Goal: Task Accomplishment & Management: Use online tool/utility

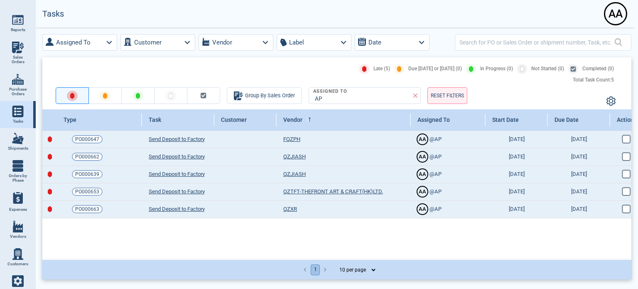
click at [20, 283] on img at bounding box center [18, 281] width 12 height 12
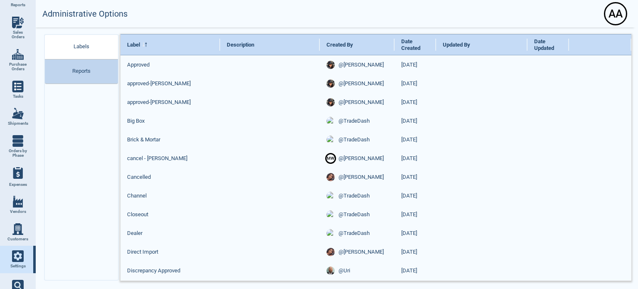
scroll to position [39, 0]
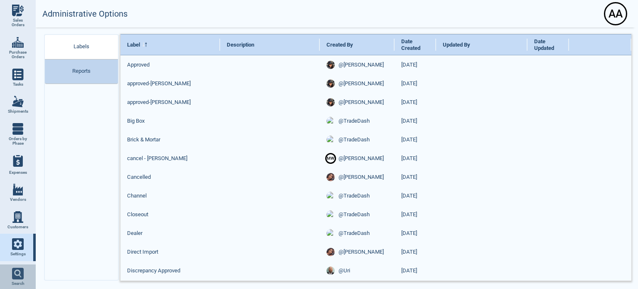
click at [17, 270] on 3 at bounding box center [17, 272] width 5 height 5
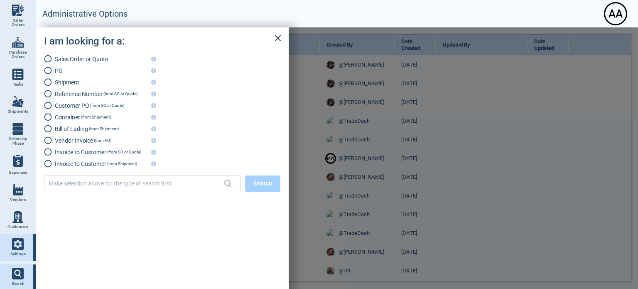
click at [59, 120] on span "Container" at bounding box center [67, 117] width 25 height 7
radio input "true"
click at [98, 187] on input "text" at bounding box center [134, 183] width 171 height 12
paste input "TRHU4445056"
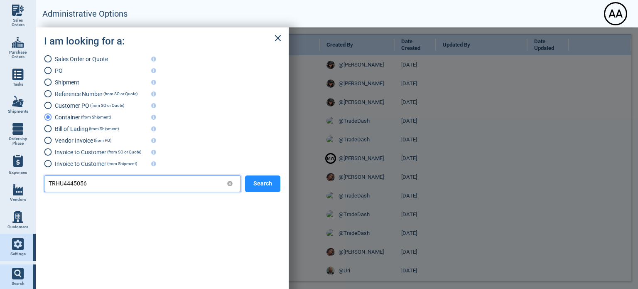
type input "TRHU4445056"
click at [278, 187] on button "Search" at bounding box center [262, 183] width 35 height 17
radio input "false"
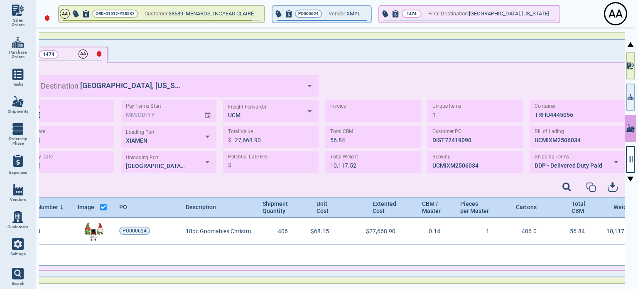
scroll to position [45, 633]
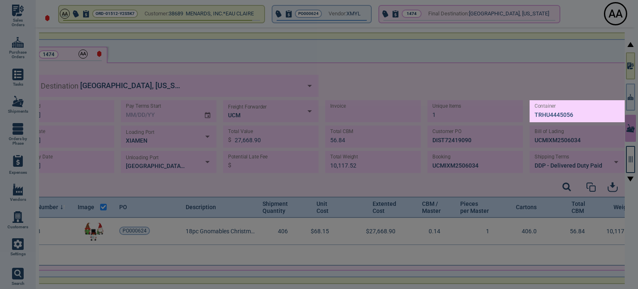
click at [301, 197] on div at bounding box center [319, 144] width 638 height 289
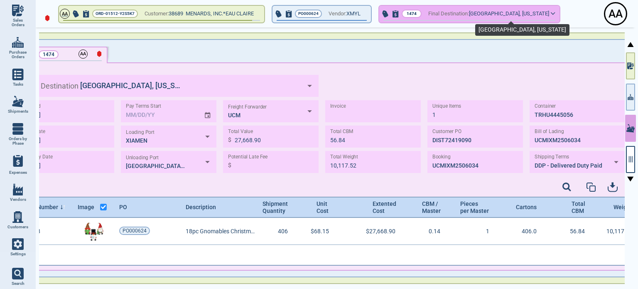
click at [517, 18] on span "[GEOGRAPHIC_DATA], [US_STATE]" at bounding box center [509, 14] width 80 height 10
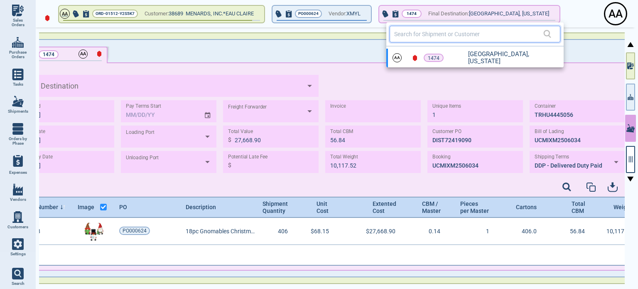
type input "[GEOGRAPHIC_DATA], [US_STATE]"
type input "XIAMEN"
type input "[GEOGRAPHIC_DATA],[GEOGRAPHIC_DATA]"
type input "UCM"
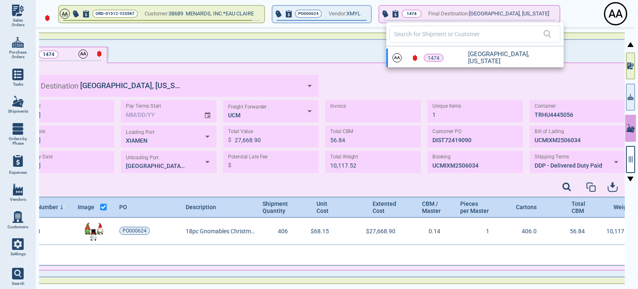
click at [459, 69] on div at bounding box center [319, 144] width 638 height 289
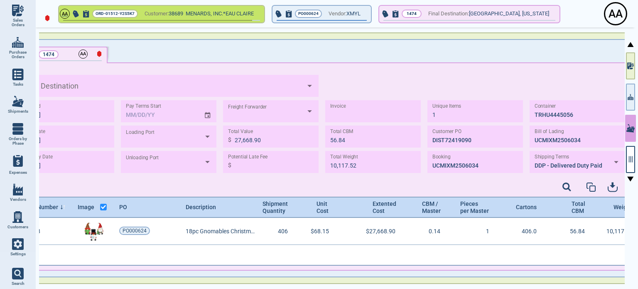
type input "[GEOGRAPHIC_DATA], [US_STATE]"
type input "XIAMEN"
type input "[GEOGRAPHIC_DATA],[GEOGRAPHIC_DATA]"
type input "UCM"
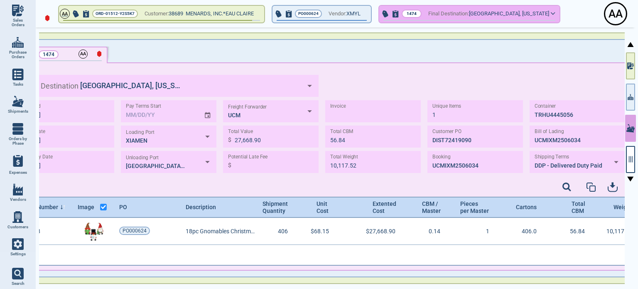
click at [399, 13] on icon "button" at bounding box center [396, 13] width 6 height 7
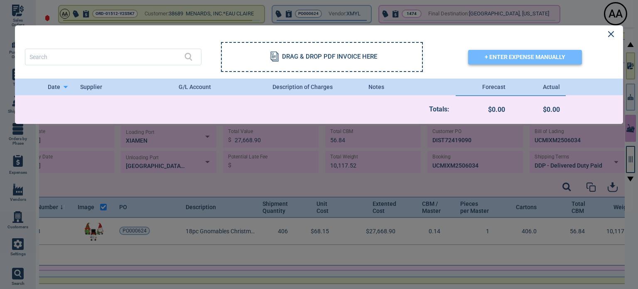
click at [512, 60] on button "+ ENTER EXPENSE MANUALLY" at bounding box center [525, 57] width 114 height 15
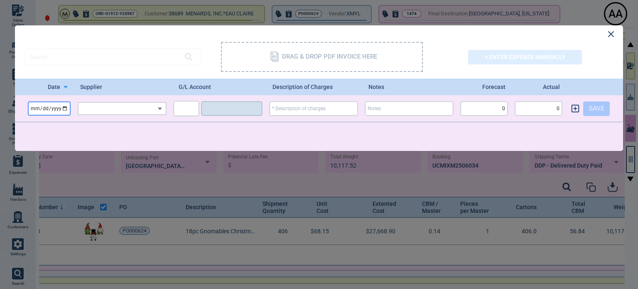
click at [64, 106] on input "date" at bounding box center [49, 108] width 43 height 14
select select "7"
select select "2025"
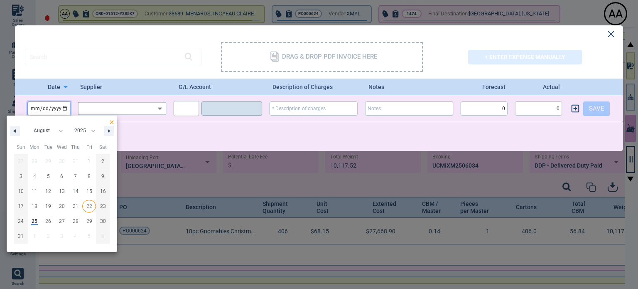
type input "[DATE]"
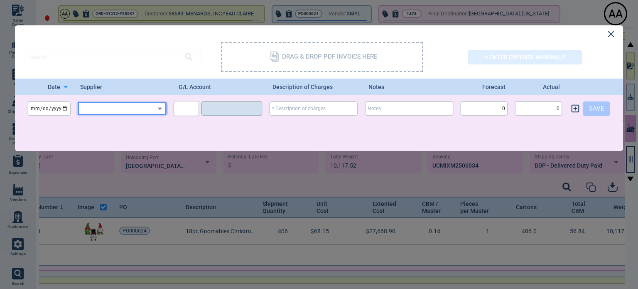
click at [120, 105] on input "text" at bounding box center [122, 108] width 88 height 15
click at [114, 123] on div "UCM" at bounding box center [122, 124] width 89 height 12
type input "UCM"
click at [175, 106] on div "​" at bounding box center [186, 108] width 25 height 15
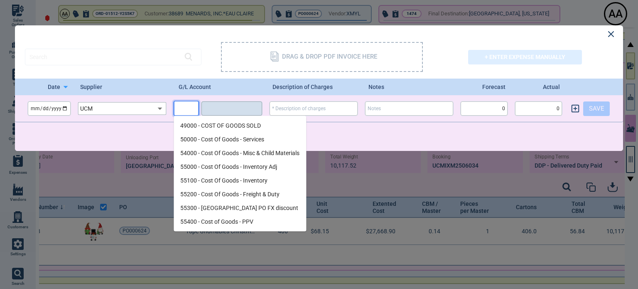
click at [225, 194] on li "55200 - Cost Of Goods - Freight & Duty" at bounding box center [240, 194] width 133 height 14
type input "55200"
type input "Cost Of Goods - Freight & Duty"
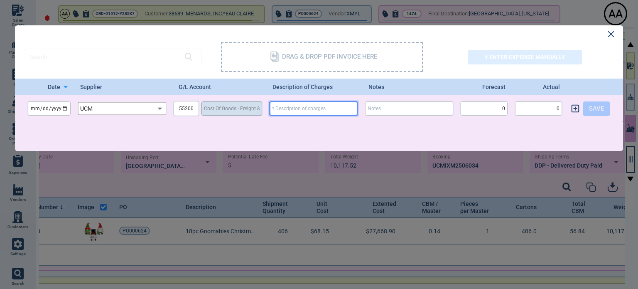
click at [329, 113] on input "text" at bounding box center [314, 108] width 88 height 14
type input "[GEOGRAPHIC_DATA], [US_STATE]"
type input "XIAMEN"
type input "[GEOGRAPHIC_DATA],[GEOGRAPHIC_DATA]"
type input "UCM"
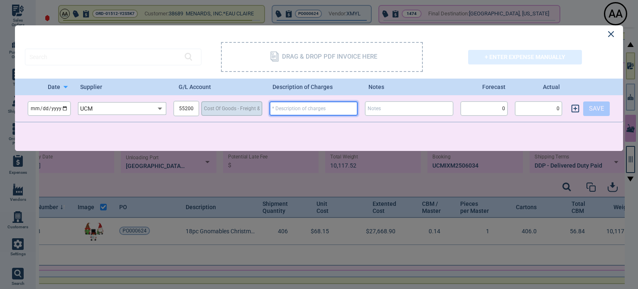
paste input "AGN426505"
type input "AGN426505"
click at [362, 113] on div "[DATE] ​ UCM ​ 55200 ​ Cost Of Goods - Freight & Duty ​ ​ ​ 0 ​ 0 ​ SAVE" at bounding box center [319, 108] width 609 height 17
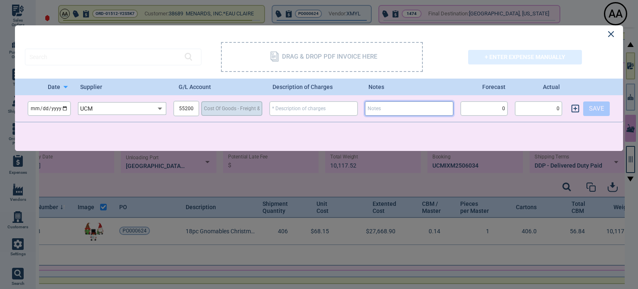
click at [372, 111] on input "text" at bounding box center [409, 108] width 88 height 14
paste input "AGN426505"
type input "AGN426505 & AGN426505-1"
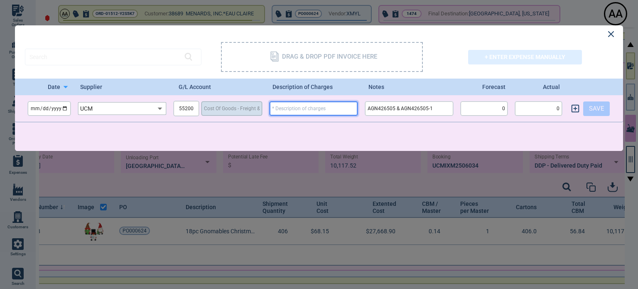
click at [340, 102] on input "text" at bounding box center [314, 108] width 88 height 14
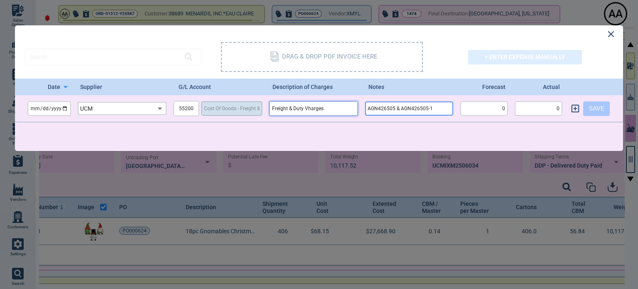
click at [320, 104] on input "Freight & Duty Vharges" at bounding box center [314, 108] width 88 height 14
click at [306, 104] on input "Freight & Duty Vharges" at bounding box center [314, 108] width 88 height 14
type input "Freight & Duty Charges"
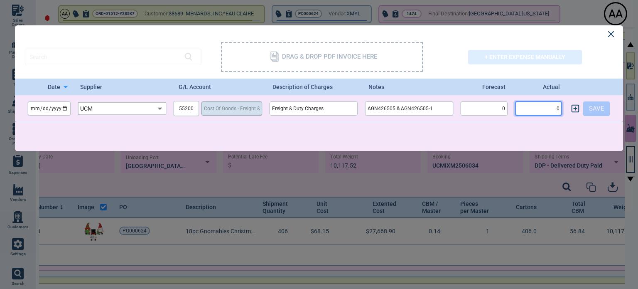
click at [527, 107] on input "0" at bounding box center [538, 108] width 47 height 14
paste input "28940.12"
type input "28940.12"
click at [598, 106] on button "SAVE" at bounding box center [597, 108] width 27 height 15
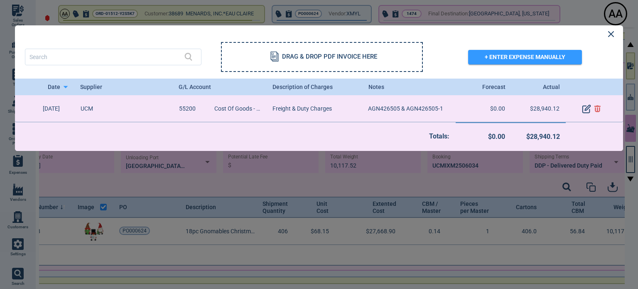
click at [607, 32] on div "DRAG & DROP PDF INVOICE HERE + ENTER EXPENSE MANUALLY" at bounding box center [314, 51] width 619 height 53
click at [613, 36] on icon at bounding box center [611, 34] width 5 height 5
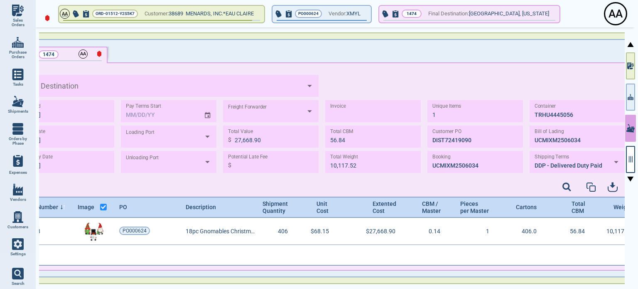
type input "[GEOGRAPHIC_DATA], [US_STATE]"
type input "XIAMEN"
type input "[GEOGRAPHIC_DATA],[GEOGRAPHIC_DATA]"
type input "UCM"
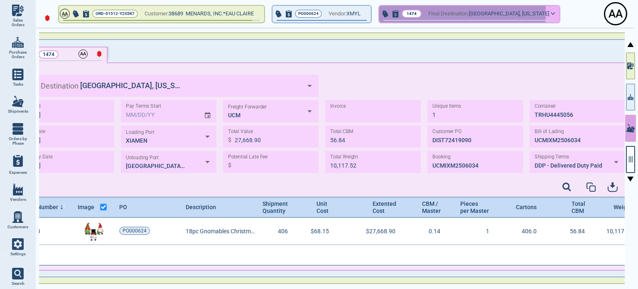
click at [399, 12] on icon "button" at bounding box center [396, 13] width 6 height 7
